Goal: Transaction & Acquisition: Purchase product/service

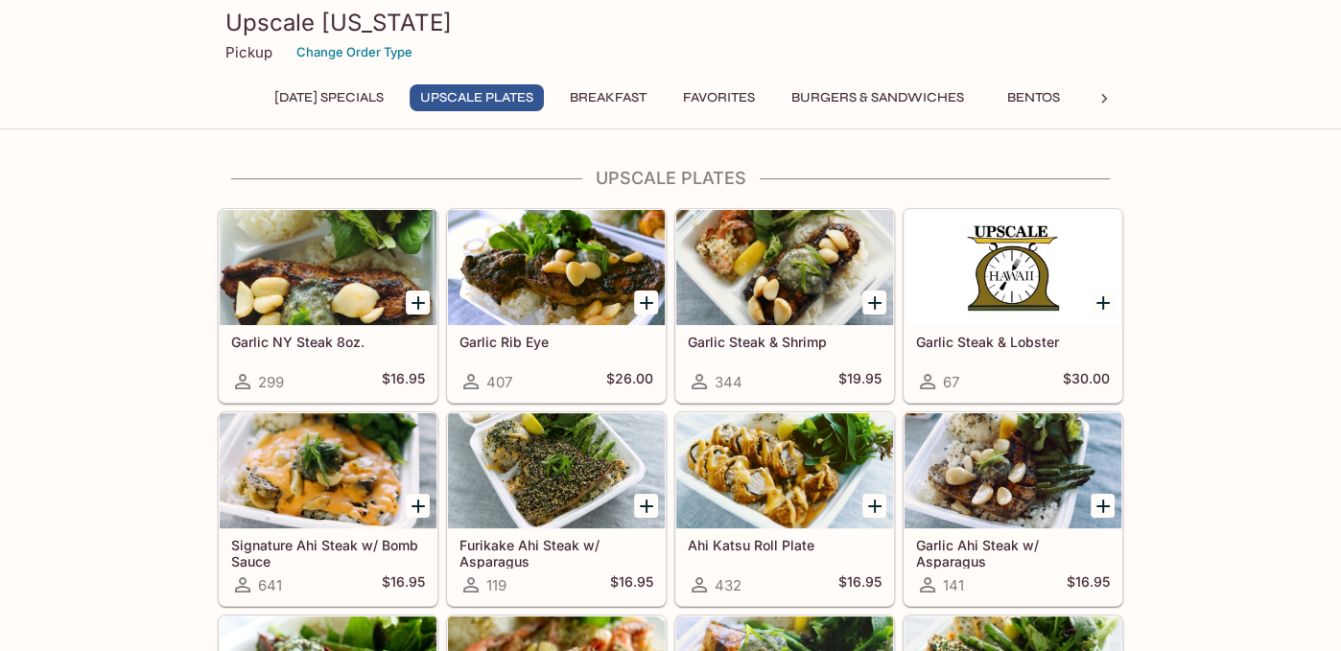
scroll to position [96, 0]
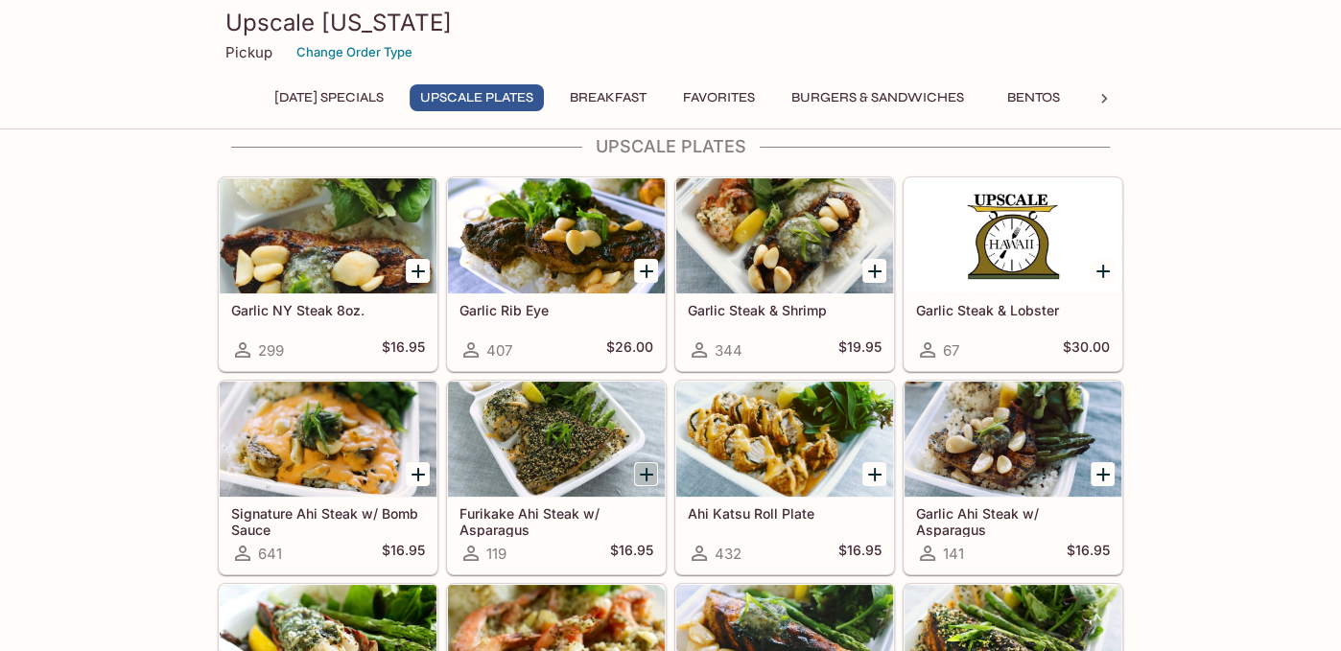
click at [645, 473] on icon "Add Furikake Ahi Steak w/ Asparagus" at bounding box center [646, 474] width 13 height 13
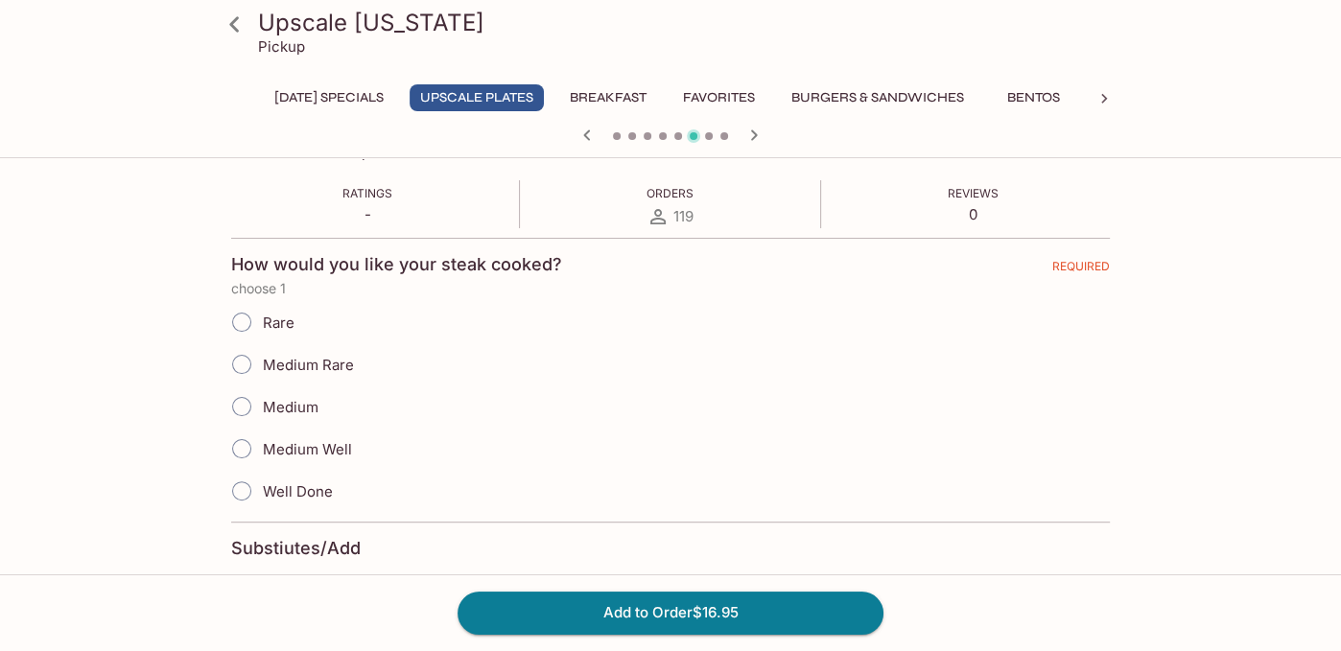
scroll to position [384, 0]
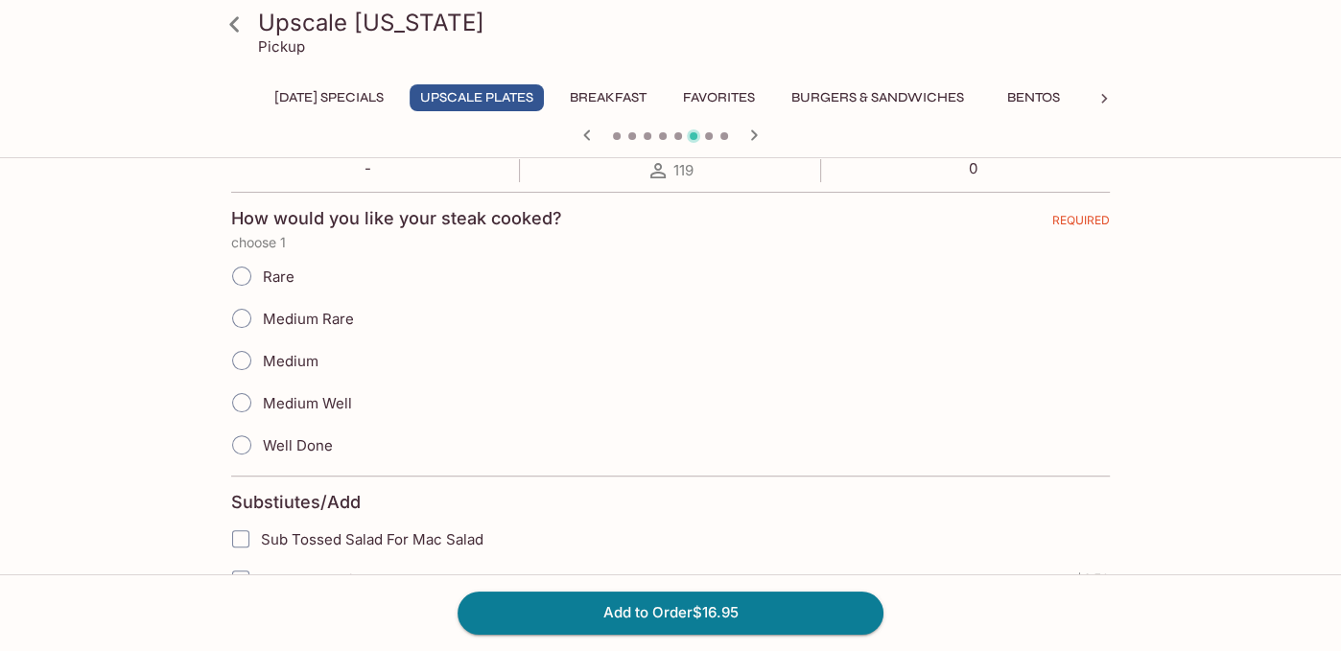
click at [246, 404] on input "Medium Well" at bounding box center [242, 403] width 40 height 40
radio input "true"
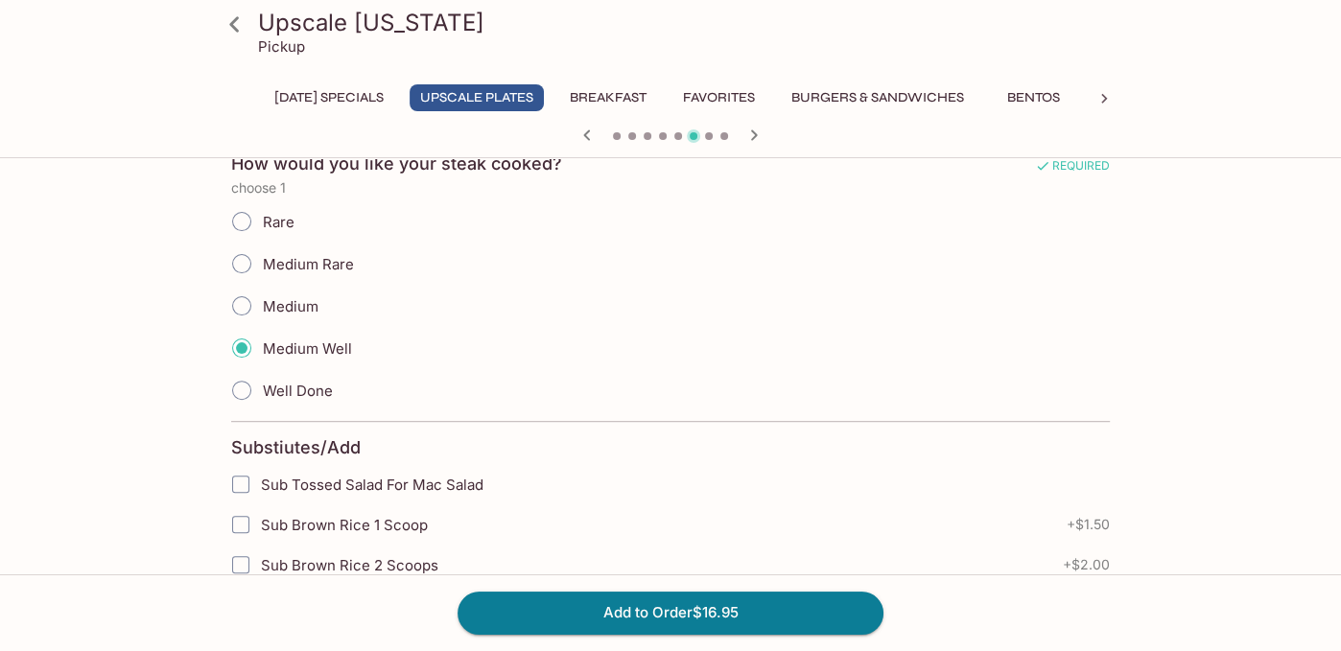
scroll to position [480, 0]
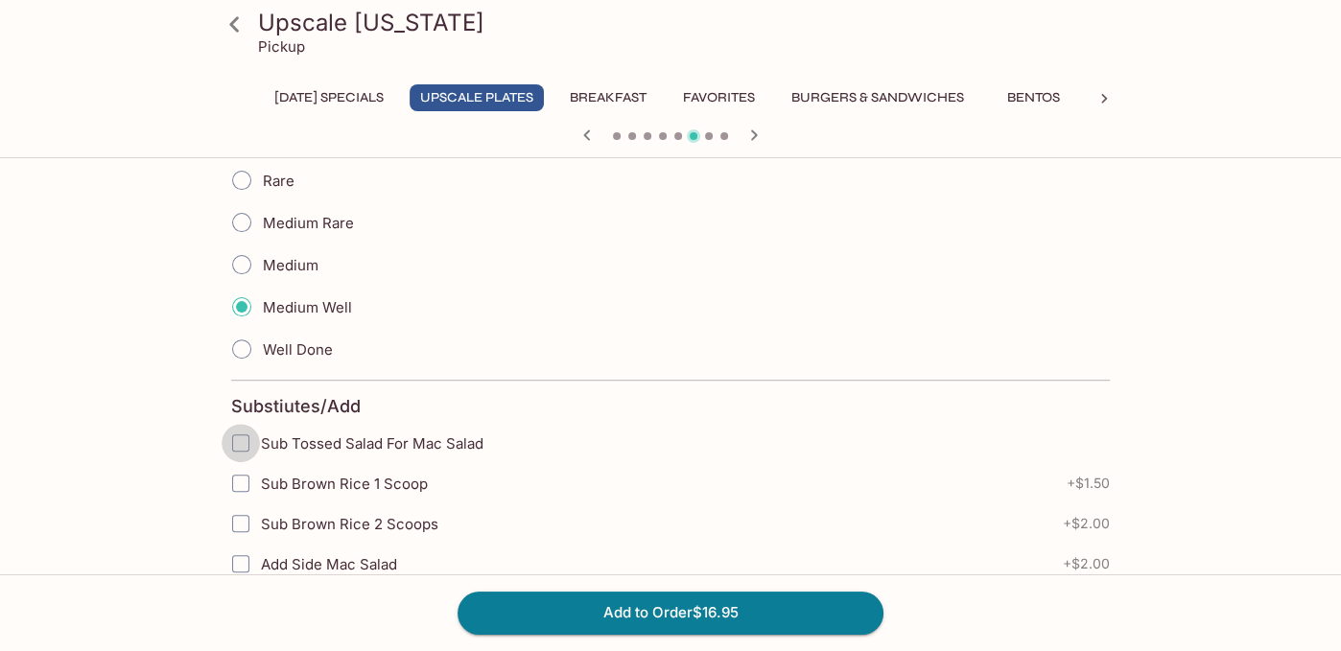
click at [243, 441] on input "Sub Tossed Salad For Mac Salad" at bounding box center [241, 443] width 38 height 38
checkbox input "true"
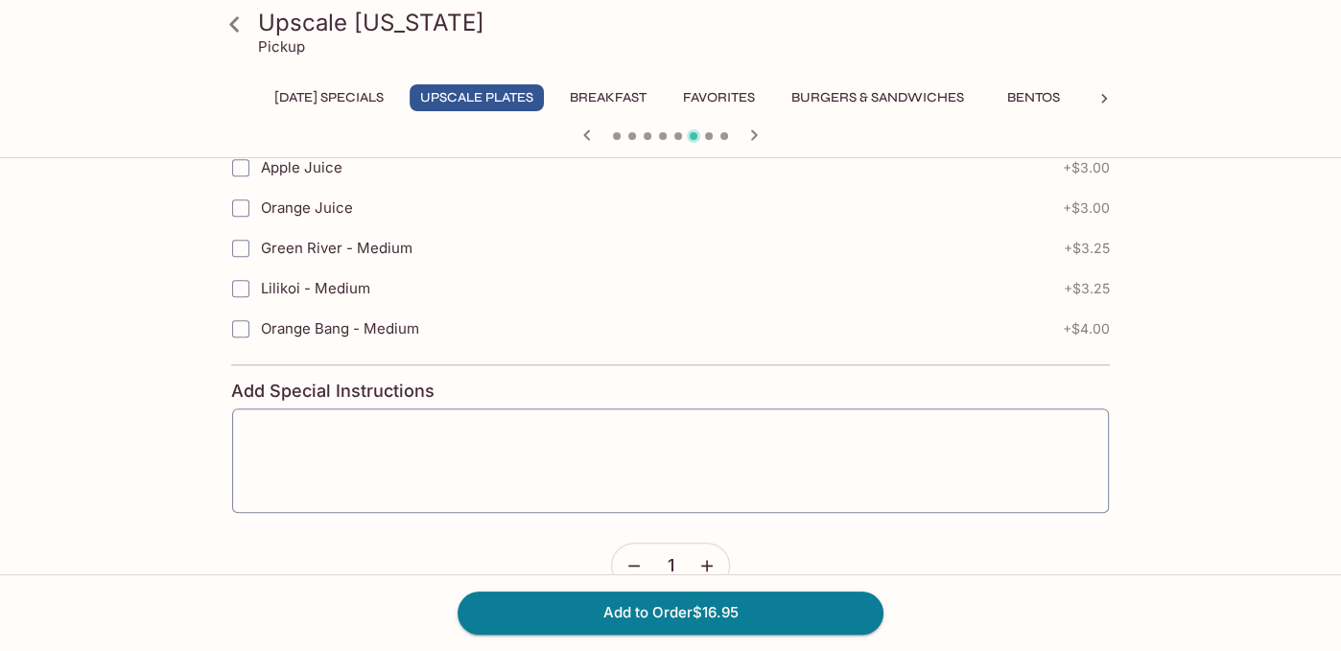
scroll to position [1400, 0]
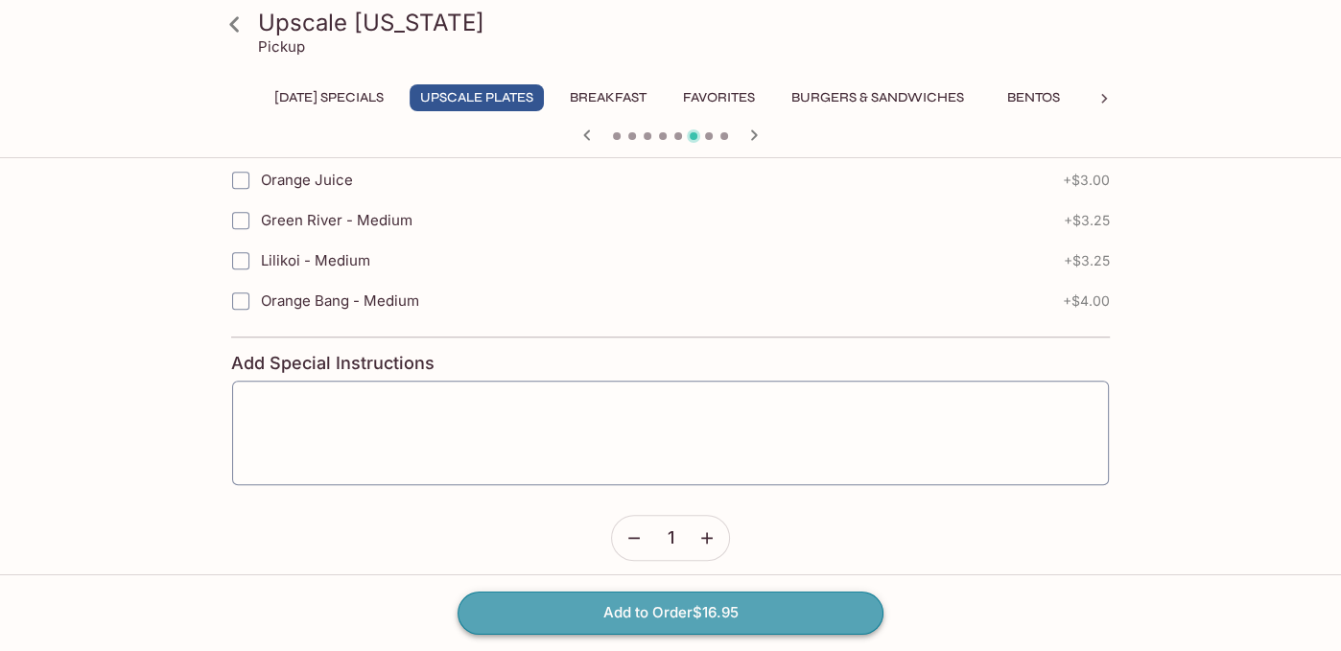
click at [586, 606] on button "Add to Order $16.95" at bounding box center [671, 613] width 426 height 42
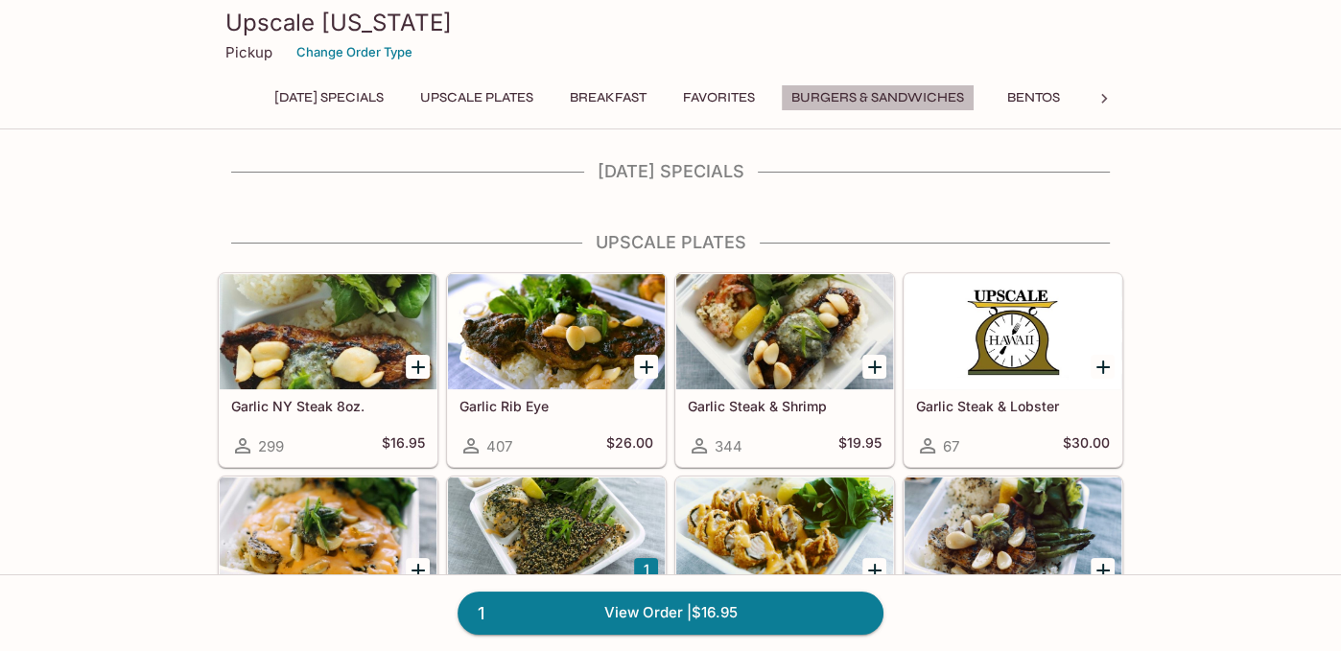
click at [852, 96] on button "Burgers & Sandwiches" at bounding box center [878, 97] width 194 height 27
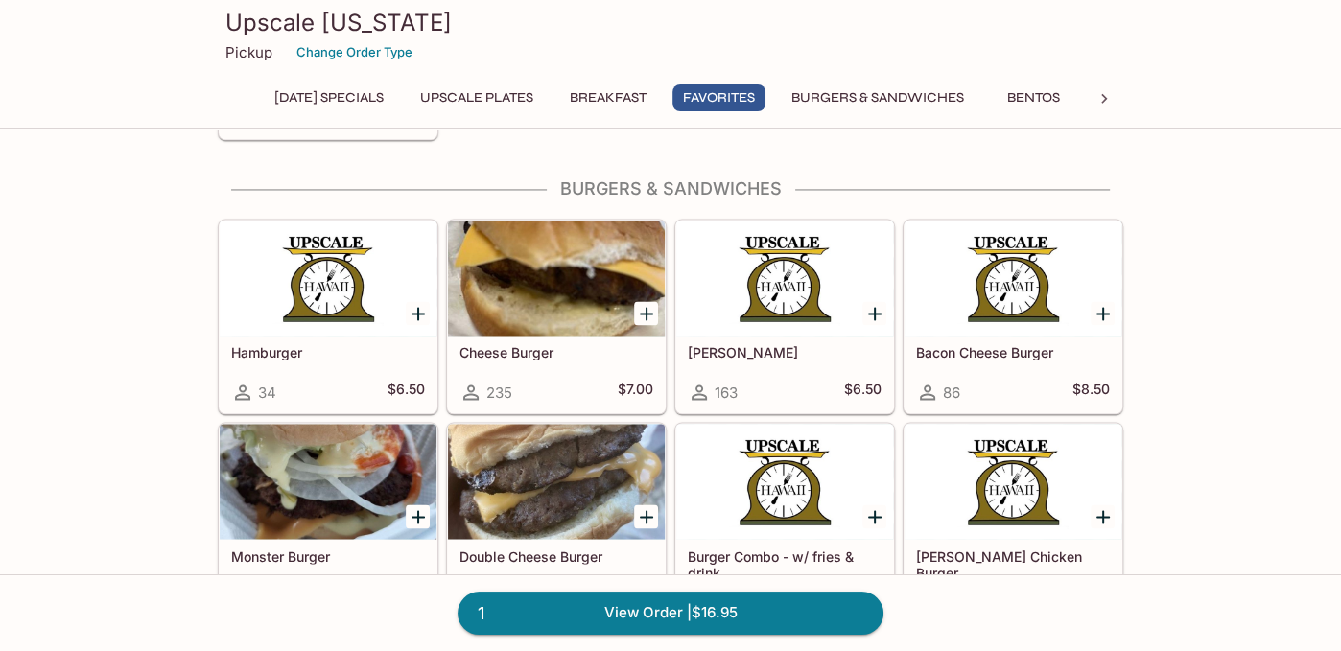
scroll to position [2710, 0]
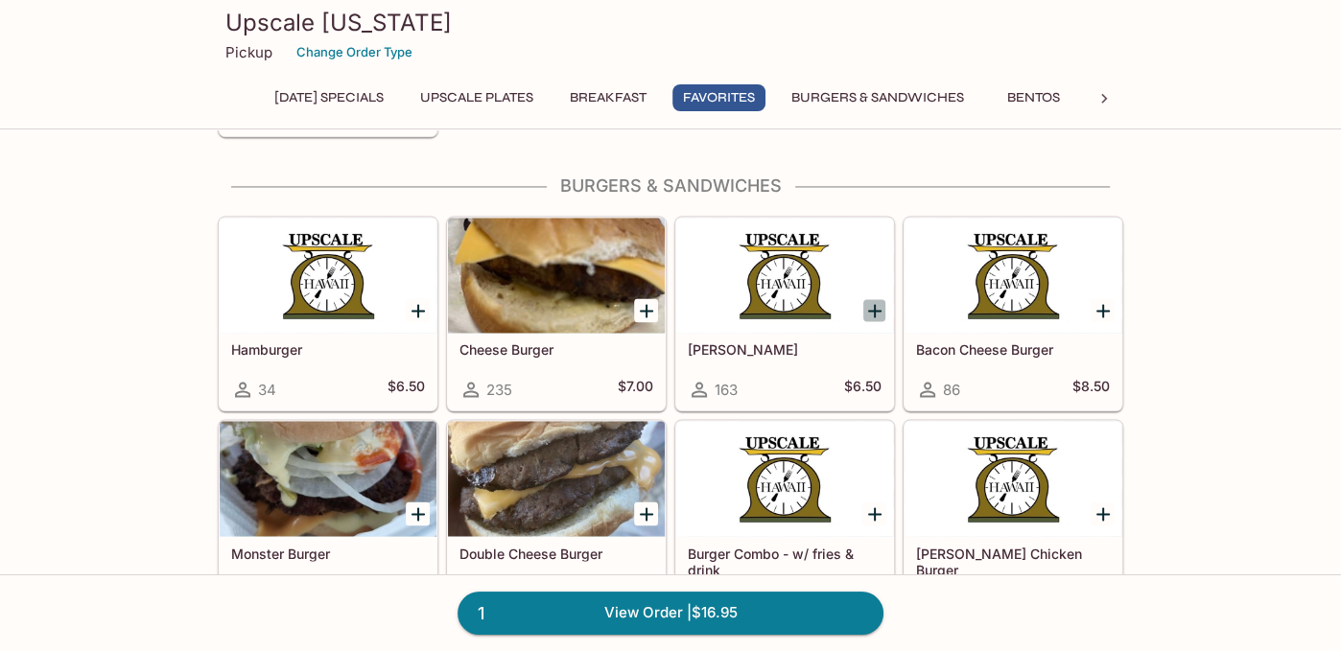
click at [879, 299] on icon "Add Teri Burger" at bounding box center [874, 310] width 23 height 23
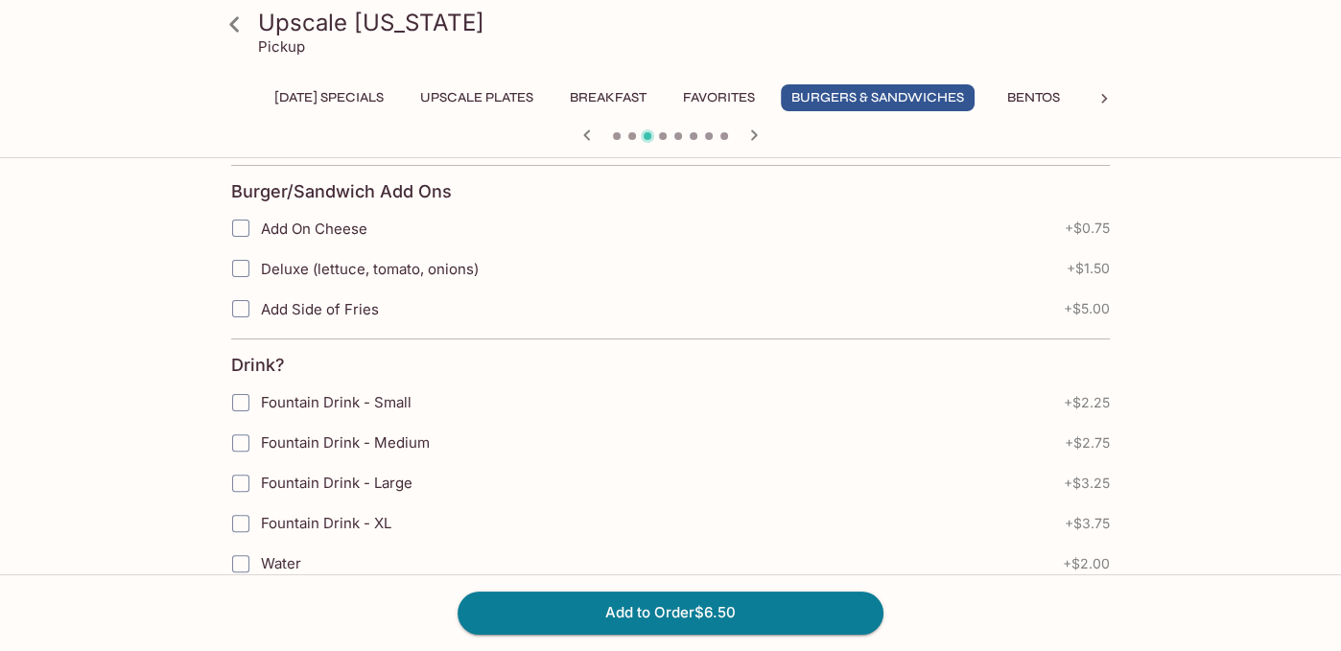
scroll to position [384, 0]
click at [242, 300] on input "Add Side of Fries" at bounding box center [241, 308] width 38 height 38
checkbox input "true"
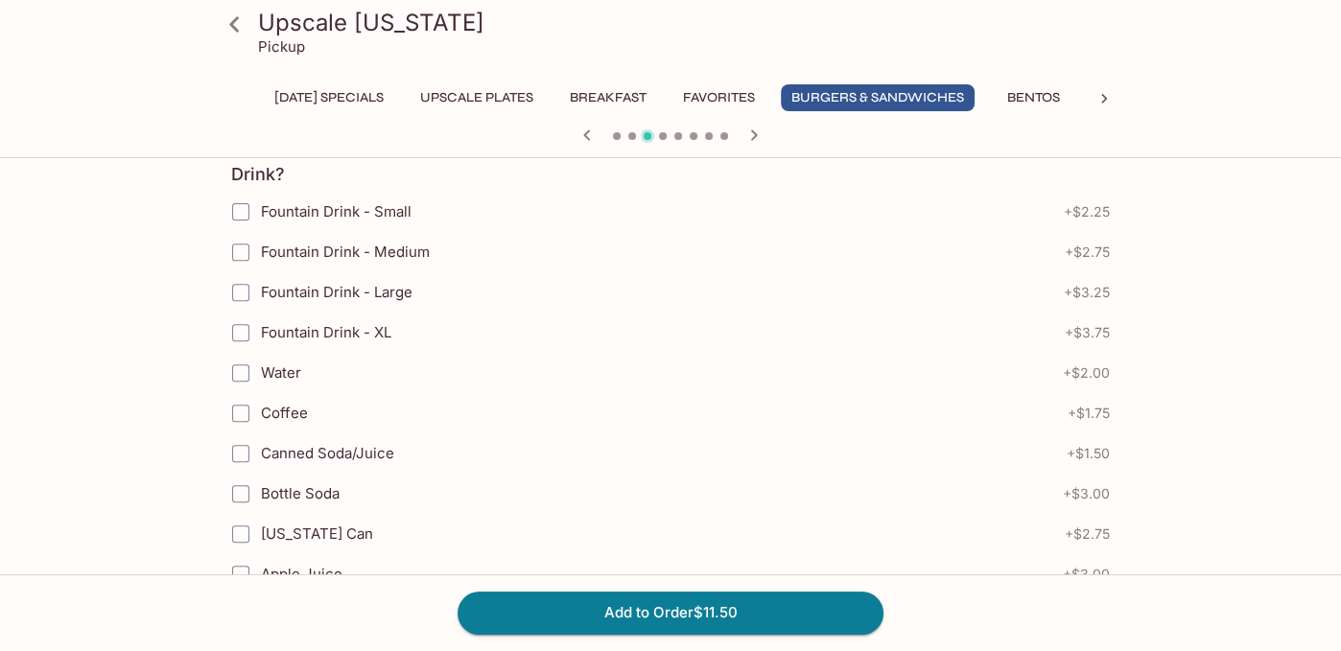
scroll to position [576, 0]
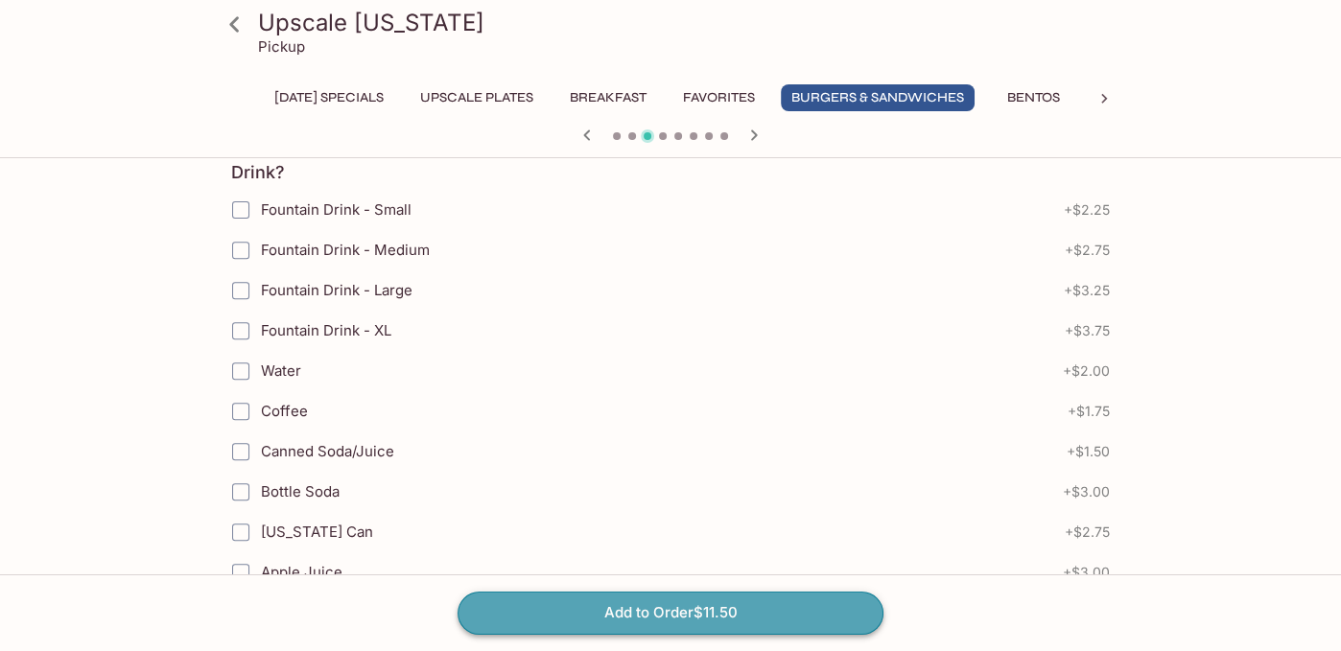
click at [673, 607] on button "Add to Order $11.50" at bounding box center [671, 613] width 426 height 42
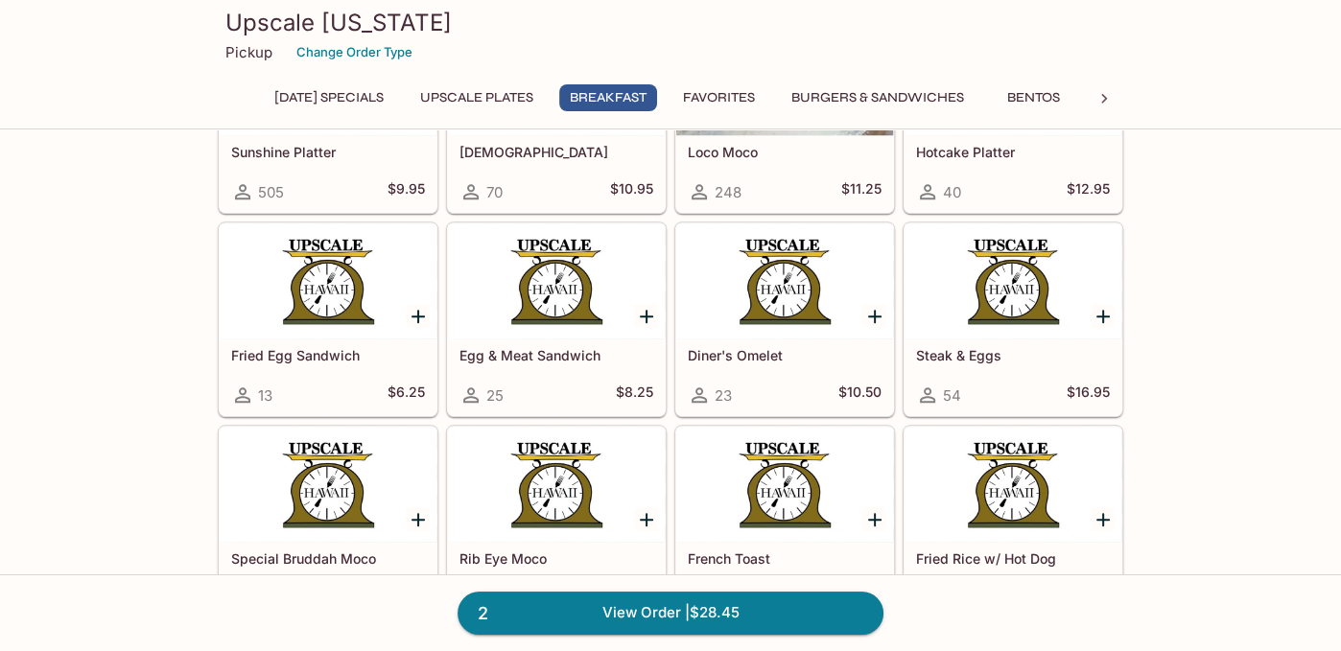
scroll to position [1343, 0]
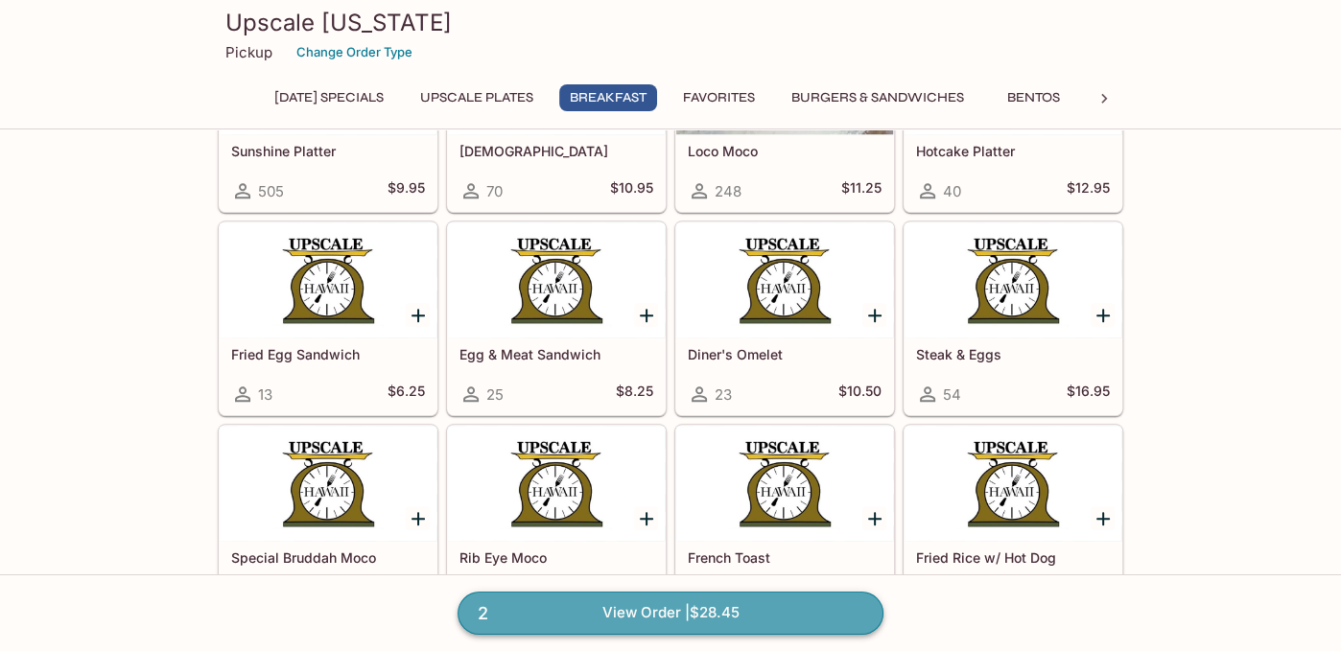
click at [639, 612] on link "2 View Order | $28.45" at bounding box center [671, 613] width 426 height 42
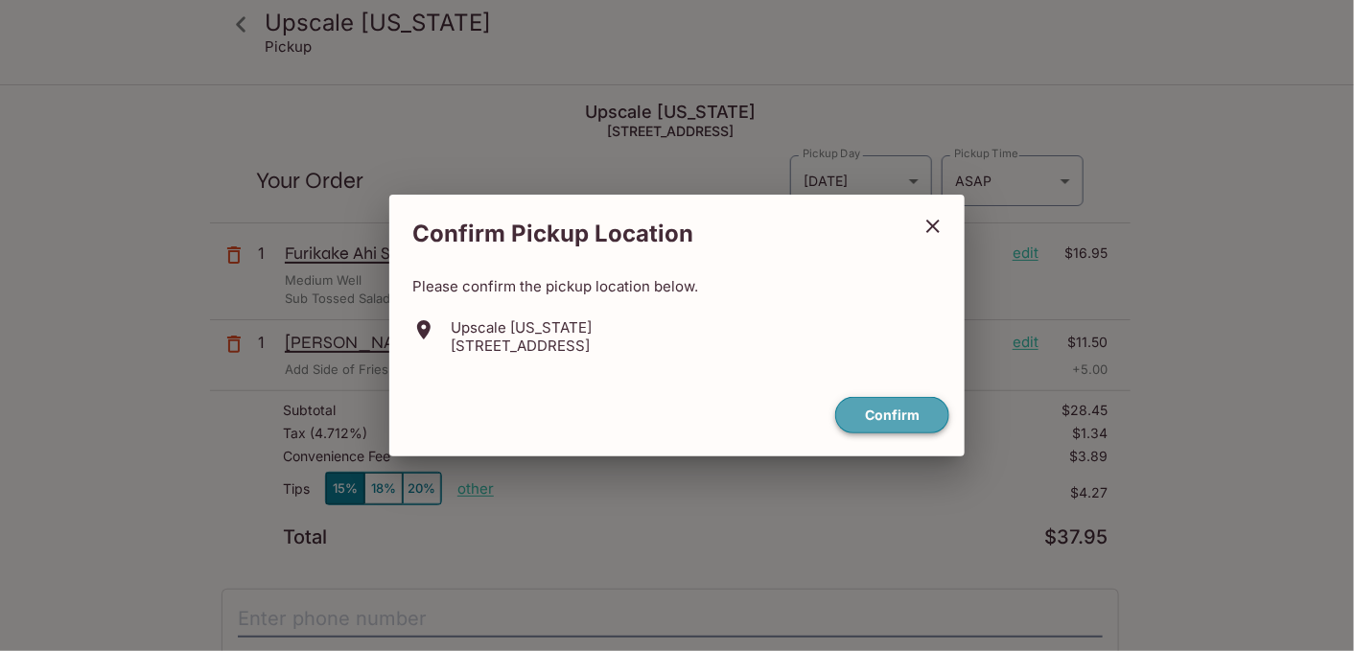
click at [891, 411] on button "Confirm" at bounding box center [892, 415] width 114 height 37
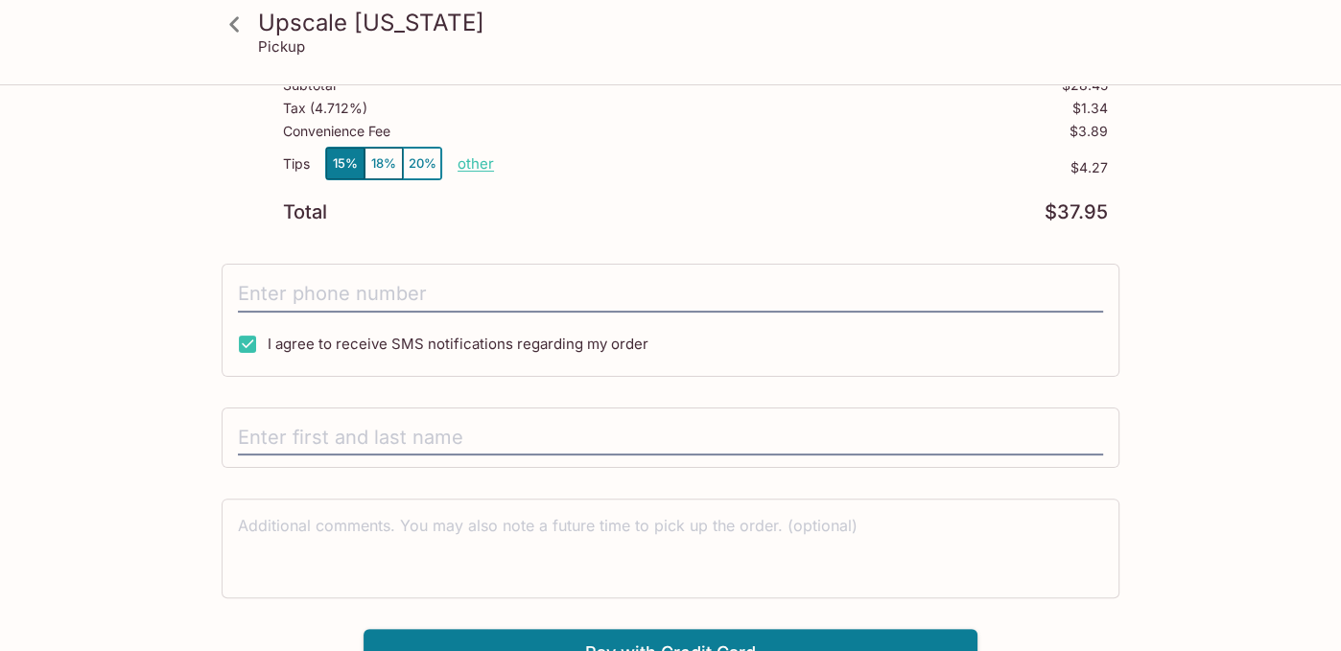
scroll to position [346, 0]
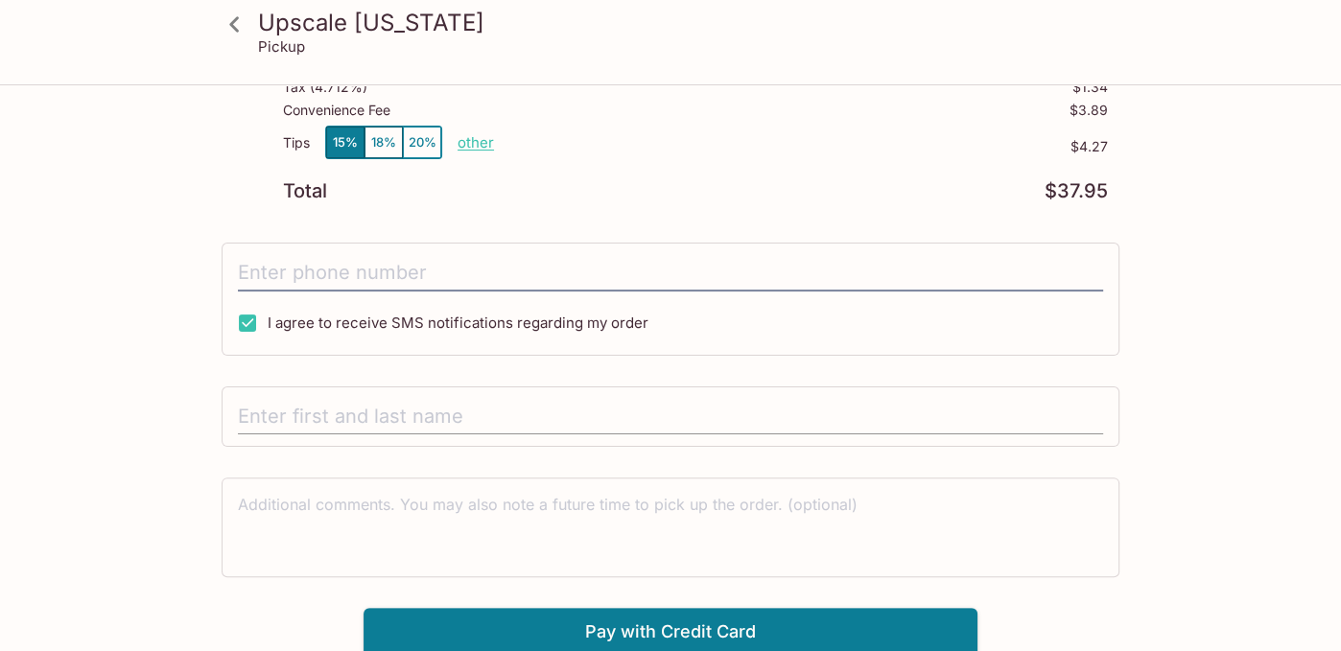
click at [429, 421] on input "text" at bounding box center [670, 417] width 865 height 36
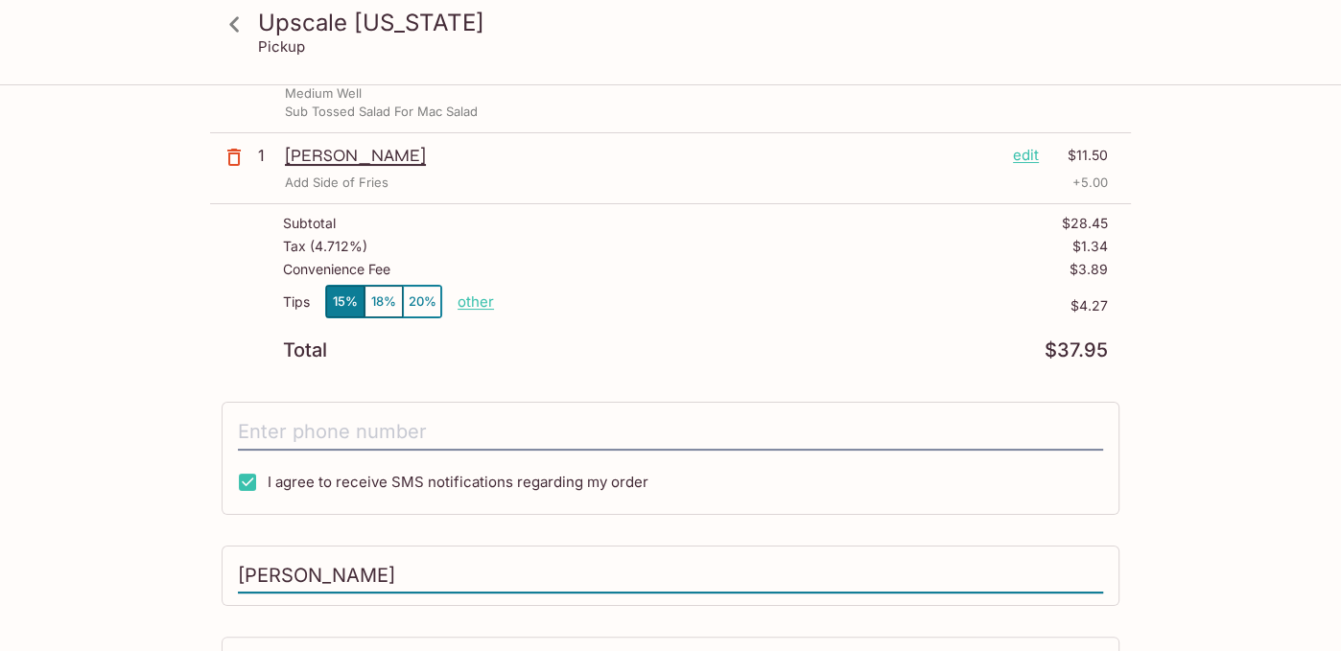
scroll to position [0, 0]
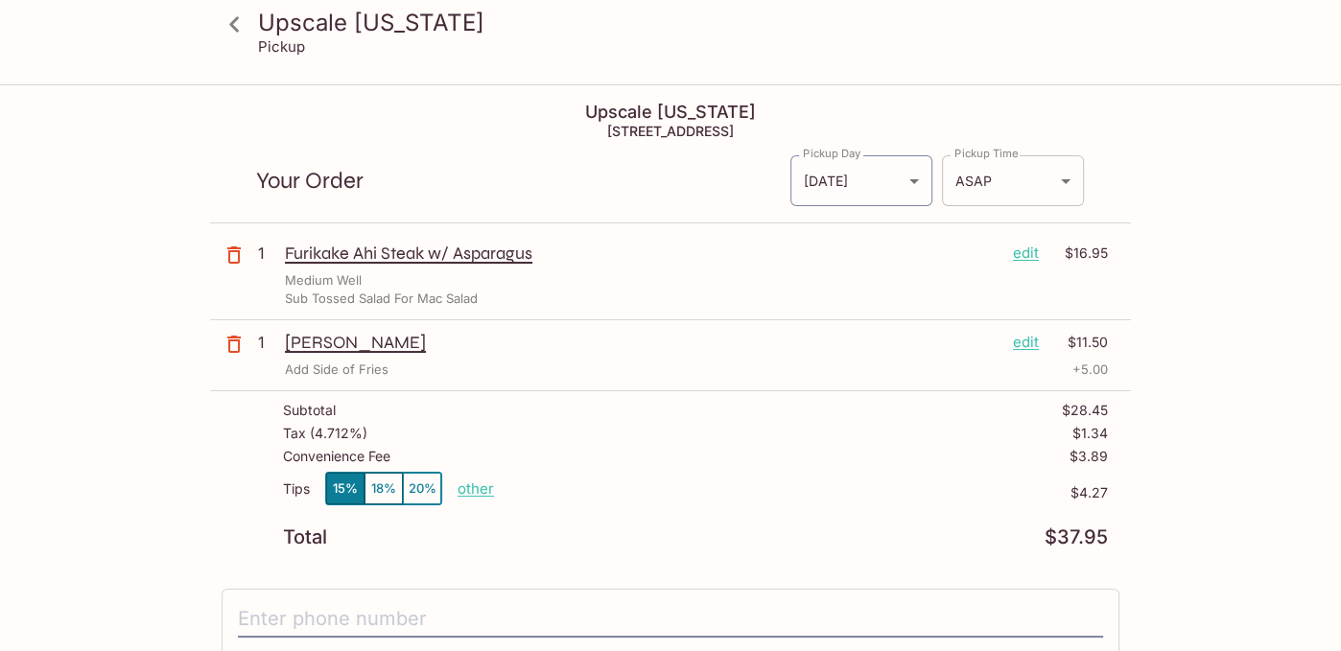
type input "[PERSON_NAME]"
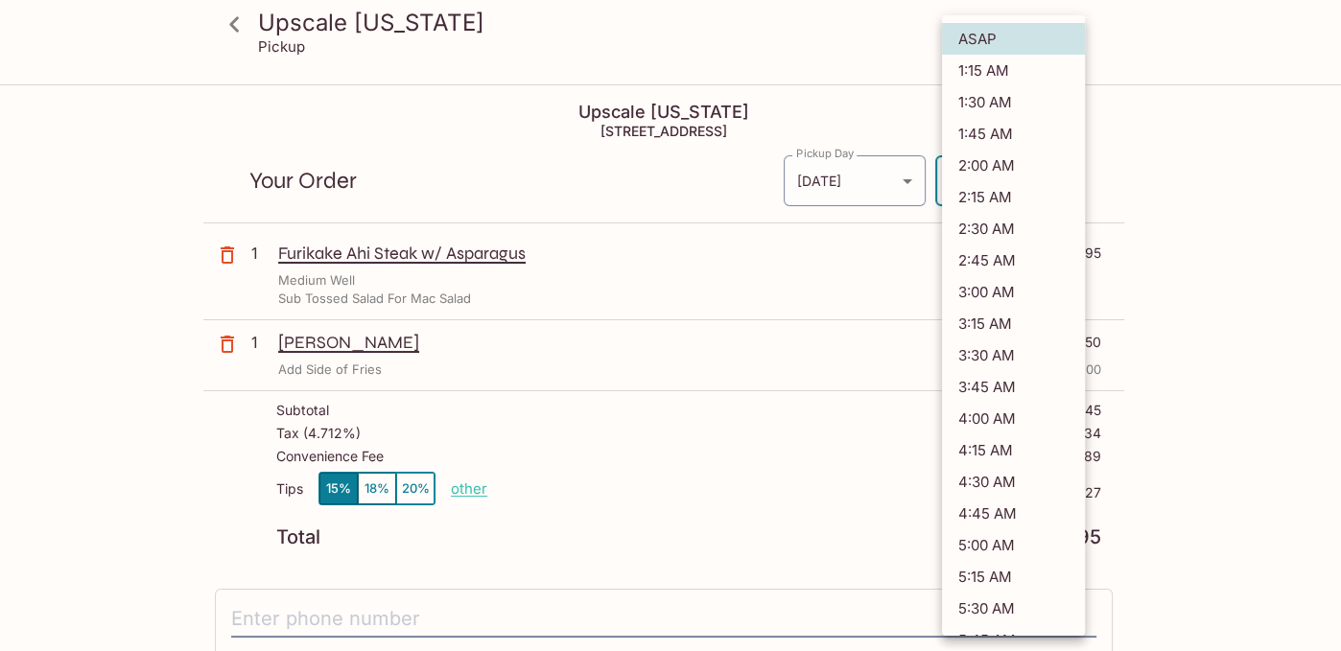
click at [1068, 180] on body "Upscale [US_STATE] Pickup Upscale [US_STATE] [STREET_ADDRESS] Your Order Pickup…" at bounding box center [670, 411] width 1341 height 651
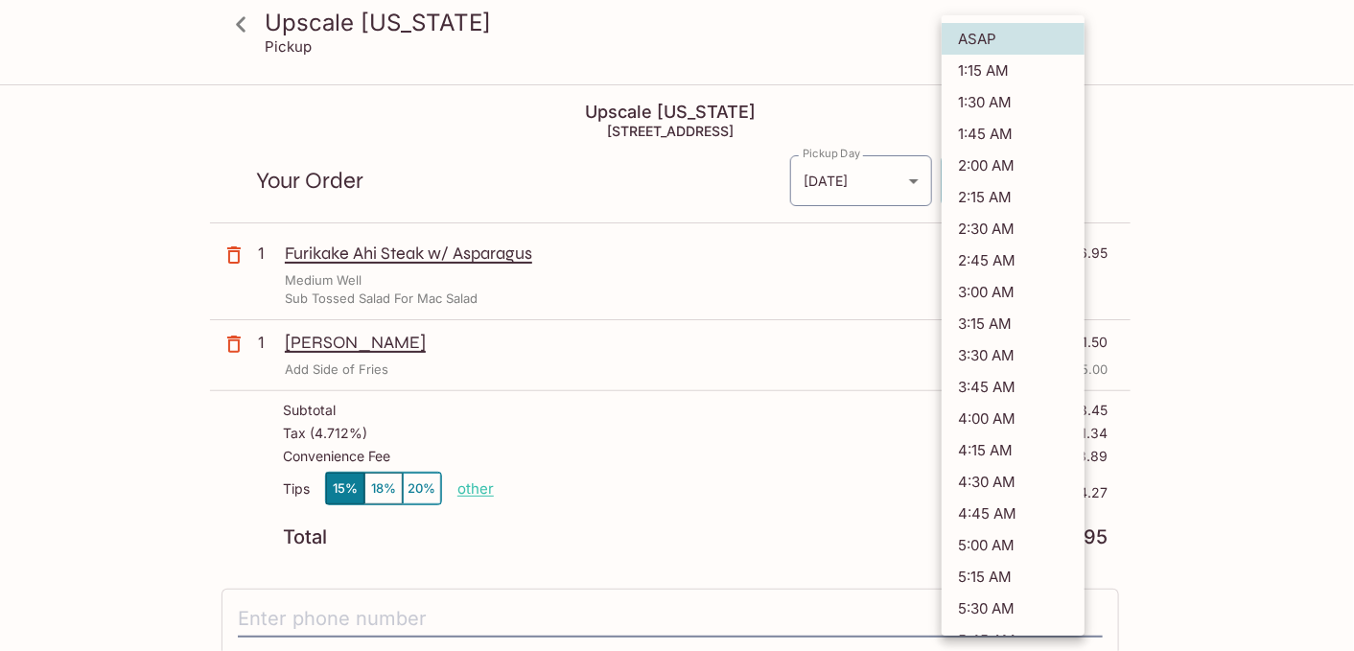
click at [1169, 176] on div at bounding box center [677, 325] width 1354 height 651
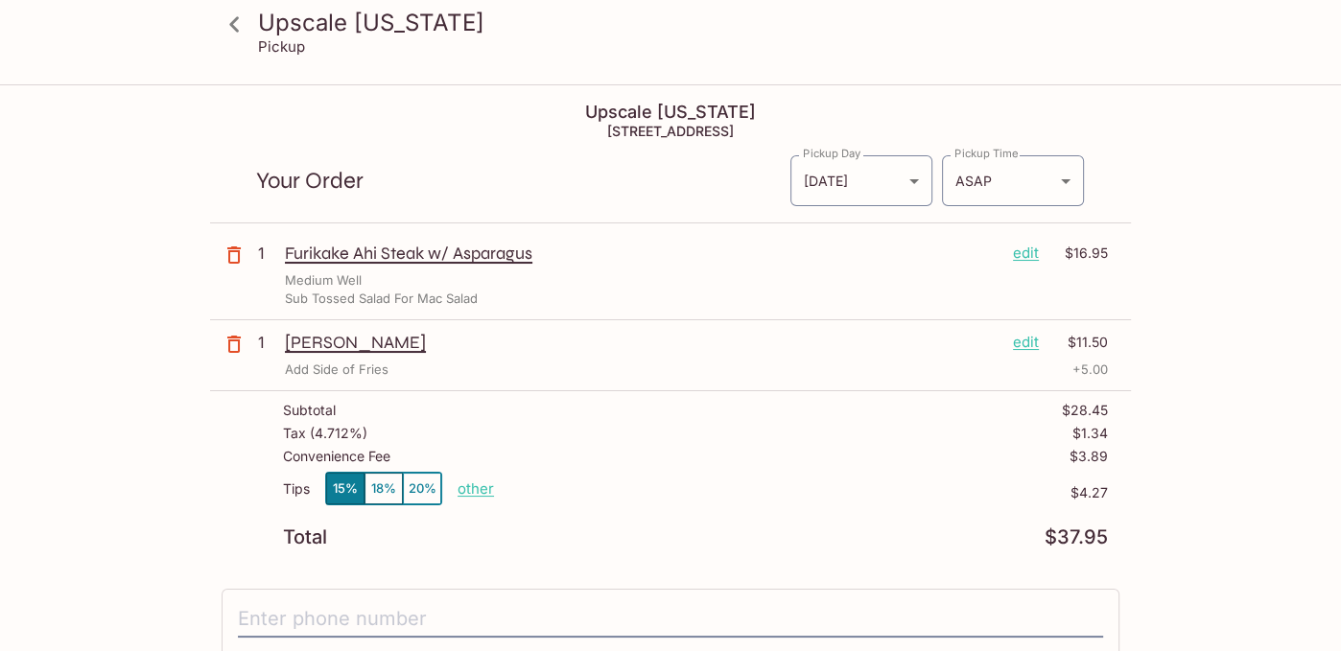
click at [482, 486] on p "other" at bounding box center [476, 489] width 36 height 18
type input "0.00"
click at [682, 492] on p "$4.27" at bounding box center [866, 492] width 482 height 15
